Goal: Transaction & Acquisition: Book appointment/travel/reservation

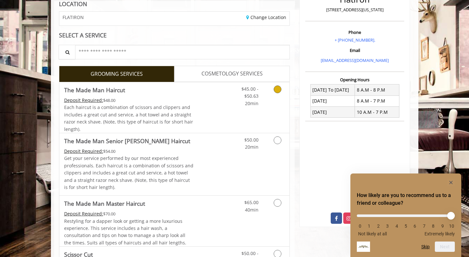
scroll to position [100, 0]
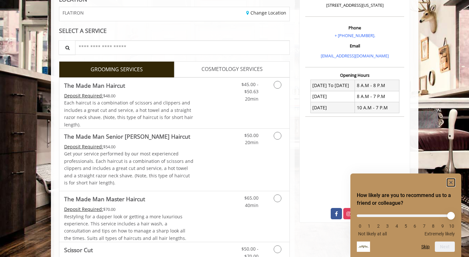
click at [451, 182] on icon "Hide survey" at bounding box center [451, 182] width 3 height 3
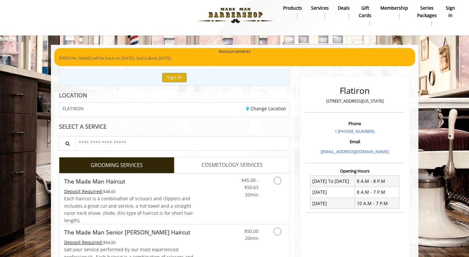
scroll to position [0, 0]
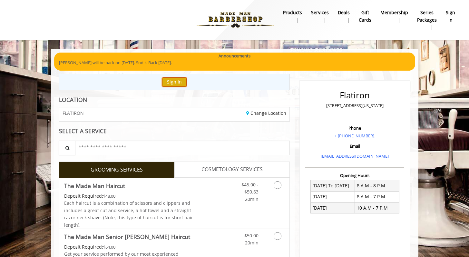
click at [176, 80] on button "Sign In" at bounding box center [174, 81] width 25 height 9
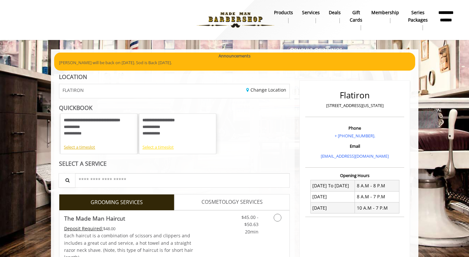
click at [158, 145] on div "Select a timeslot" at bounding box center [178, 147] width 70 height 7
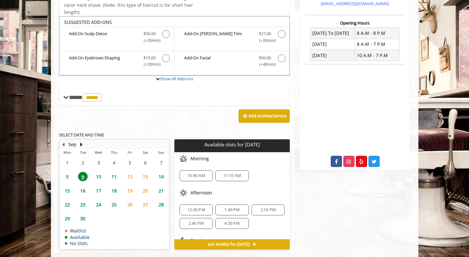
scroll to position [164, 0]
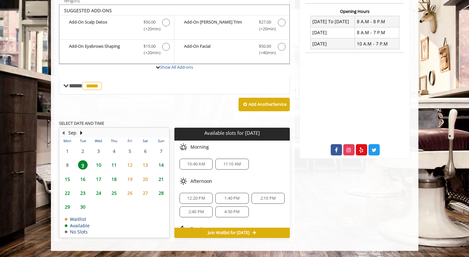
click at [98, 164] on span "10" at bounding box center [99, 164] width 10 height 9
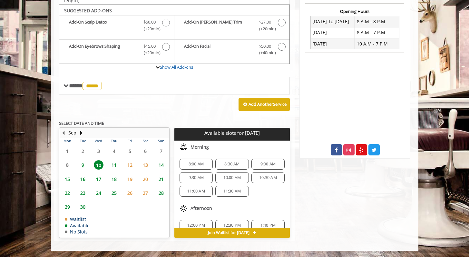
click at [116, 164] on span "11" at bounding box center [114, 164] width 10 height 9
click at [98, 163] on span "10" at bounding box center [99, 164] width 10 height 9
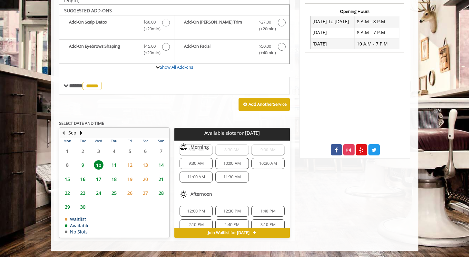
scroll to position [0, 0]
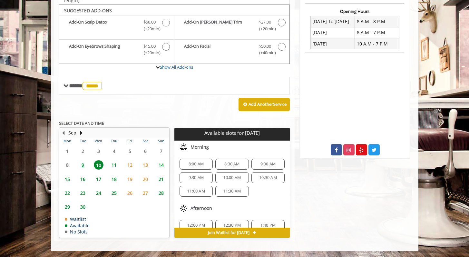
click at [111, 164] on span "11" at bounding box center [114, 164] width 10 height 9
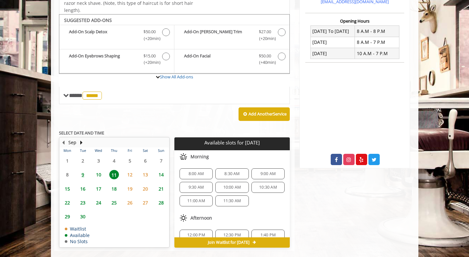
scroll to position [164, 0]
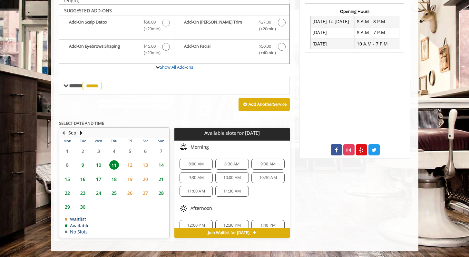
click at [203, 163] on span "8:00 AM" at bounding box center [196, 164] width 15 height 5
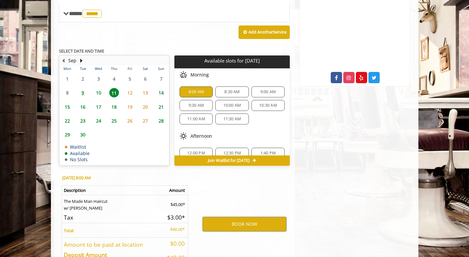
scroll to position [281, 0]
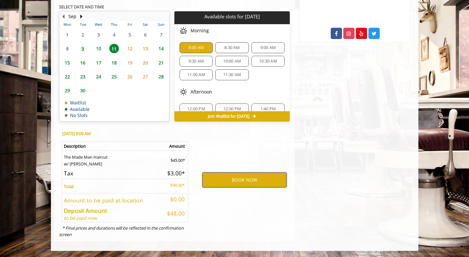
click at [213, 176] on button "BOOK NOW" at bounding box center [245, 180] width 84 height 15
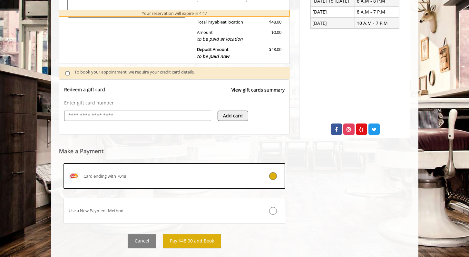
scroll to position [189, 0]
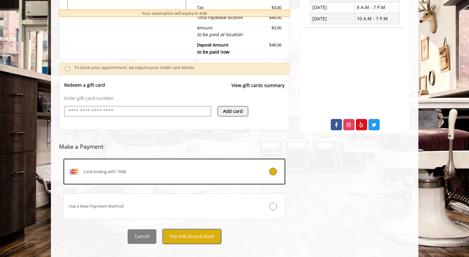
click at [192, 235] on button "Pay $48.00 and Book" at bounding box center [192, 236] width 58 height 15
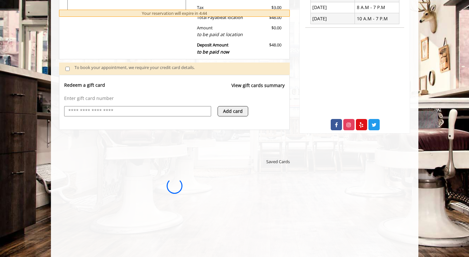
scroll to position [0, 0]
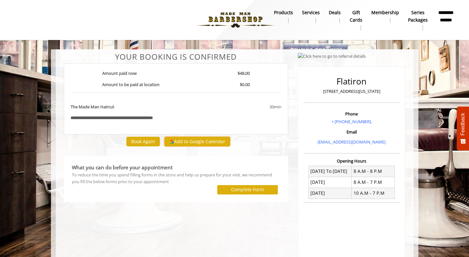
click at [192, 141] on button "Add to Google Calendar" at bounding box center [197, 142] width 66 height 10
